Goal: Task Accomplishment & Management: Use online tool/utility

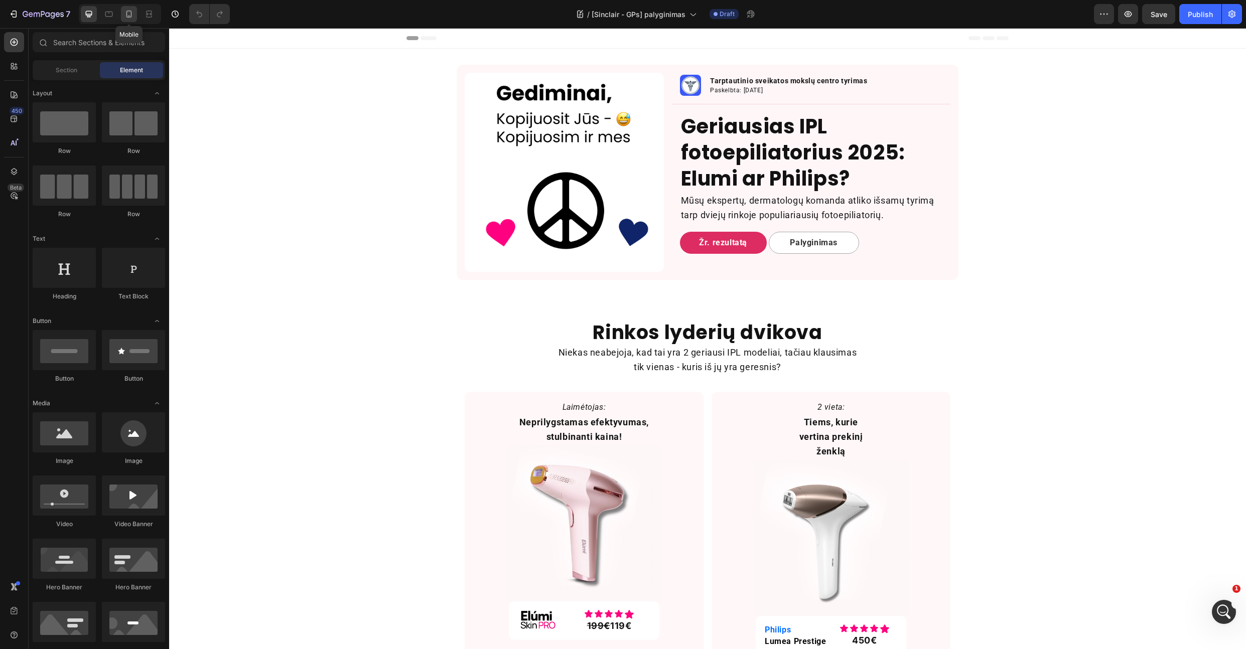
click at [130, 16] on icon at bounding box center [129, 16] width 3 height 1
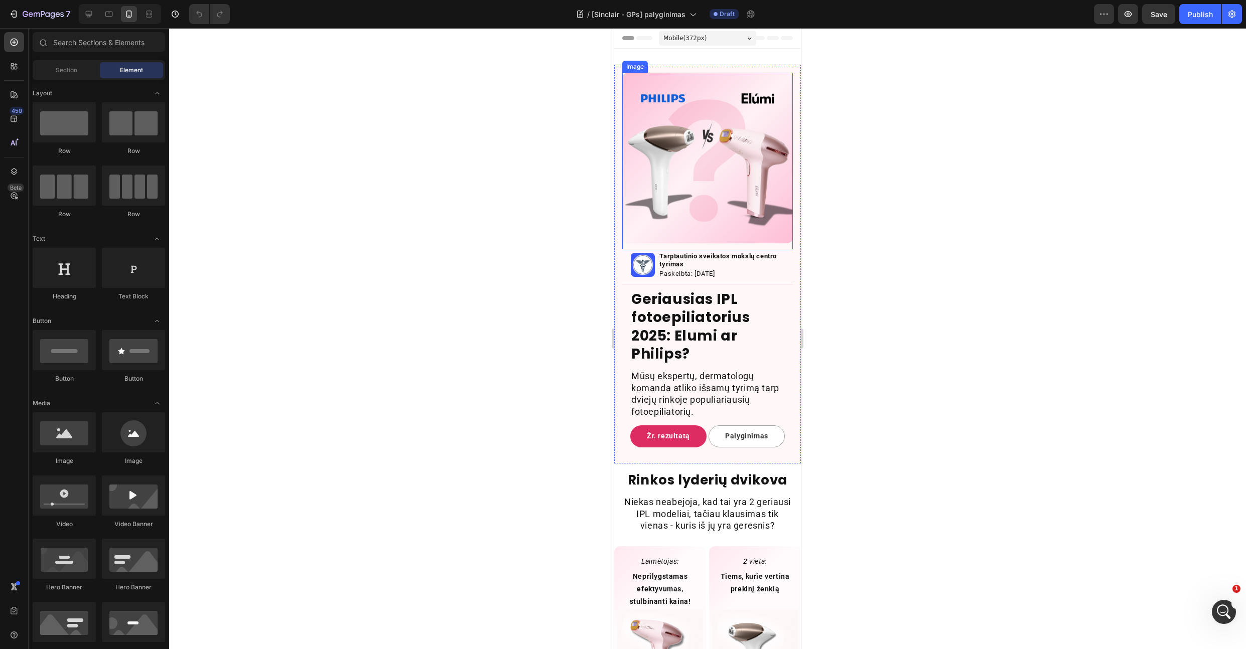
click at [694, 131] on img at bounding box center [707, 158] width 171 height 171
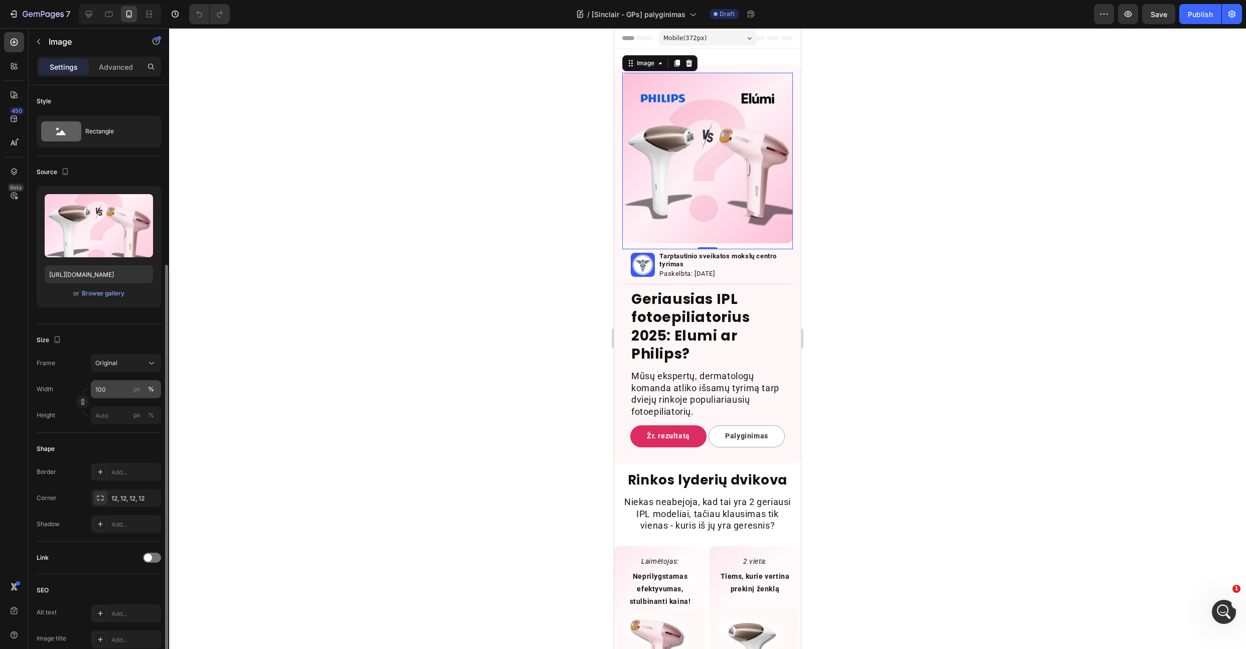
scroll to position [165, 0]
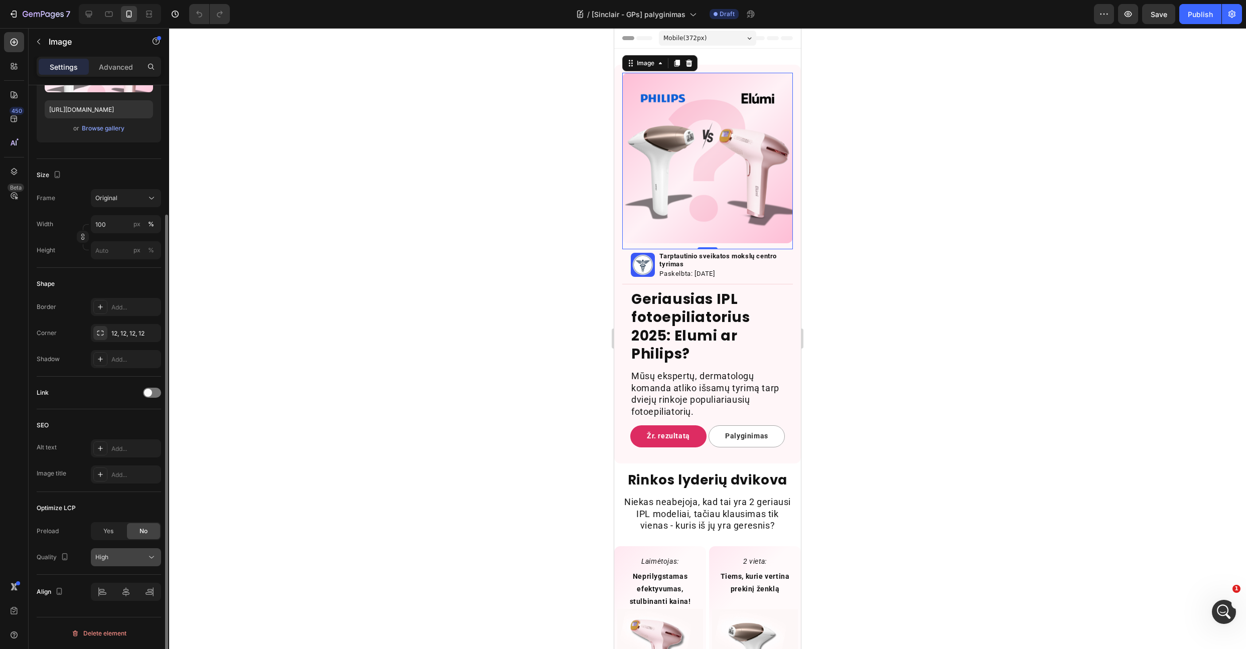
click at [137, 551] on button "High" at bounding box center [126, 557] width 70 height 18
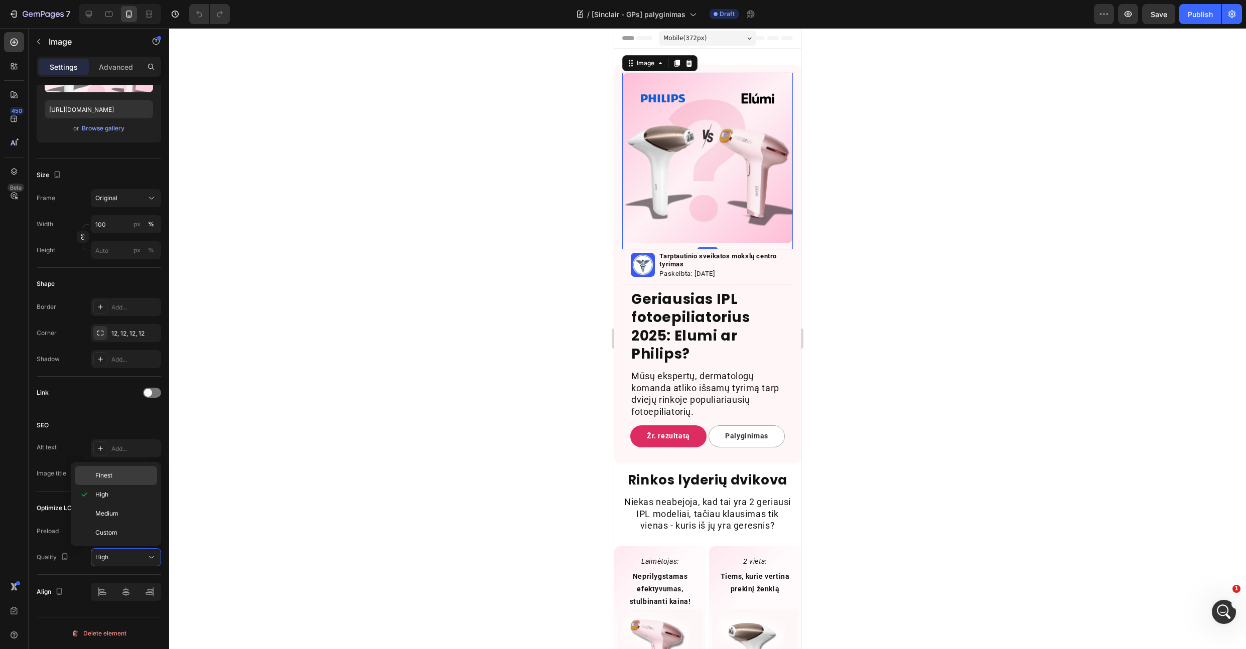
click at [132, 476] on p "Finest" at bounding box center [123, 475] width 57 height 9
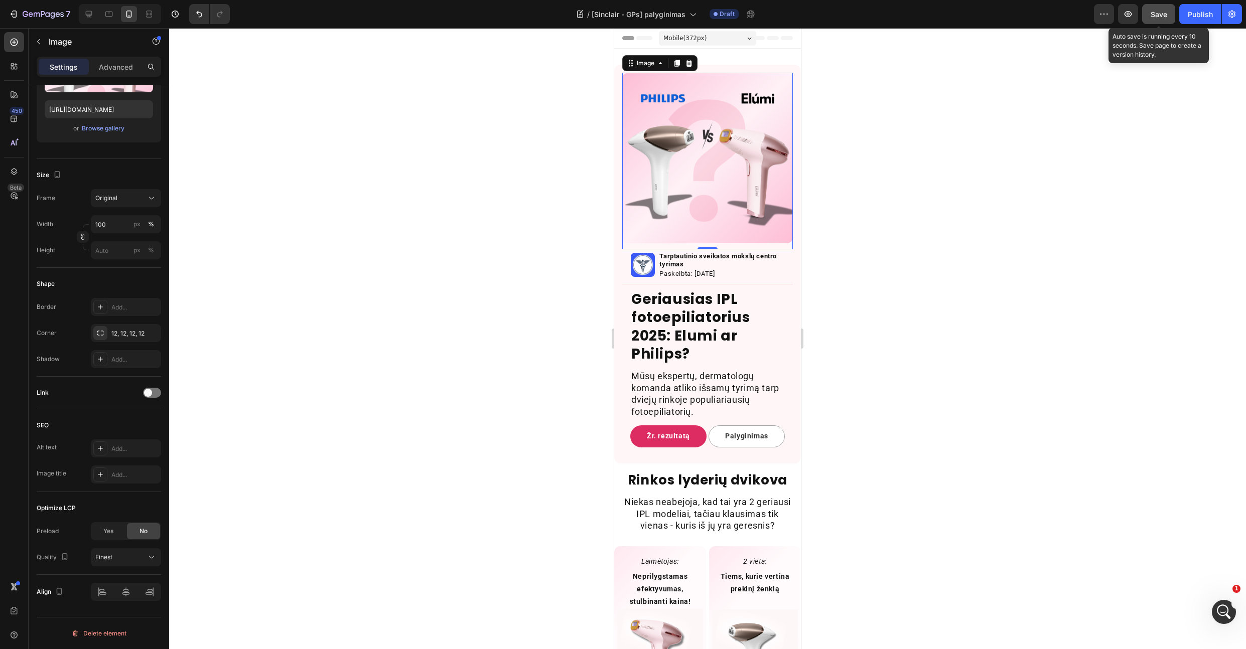
click at [1162, 10] on span "Save" at bounding box center [1158, 14] width 17 height 9
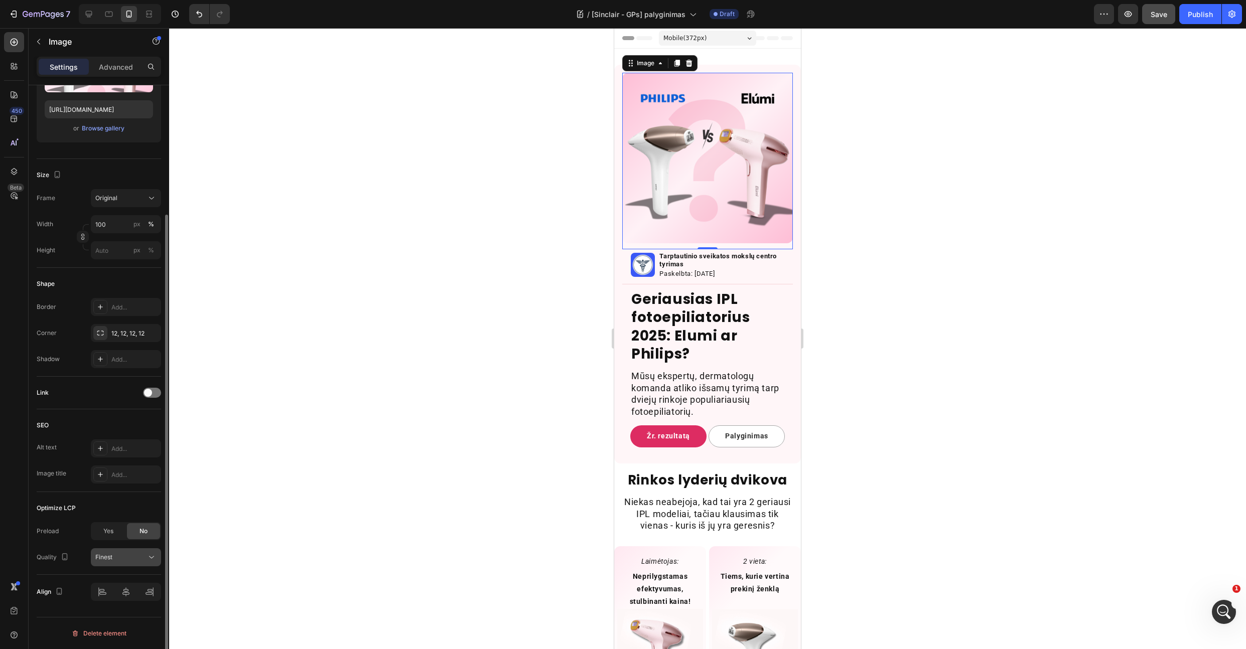
click at [126, 556] on div "Finest" at bounding box center [120, 557] width 51 height 9
